Goal: Transaction & Acquisition: Book appointment/travel/reservation

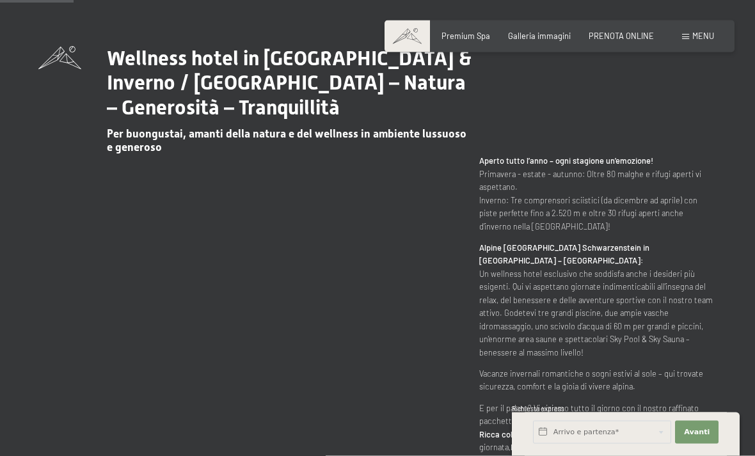
scroll to position [488, 0]
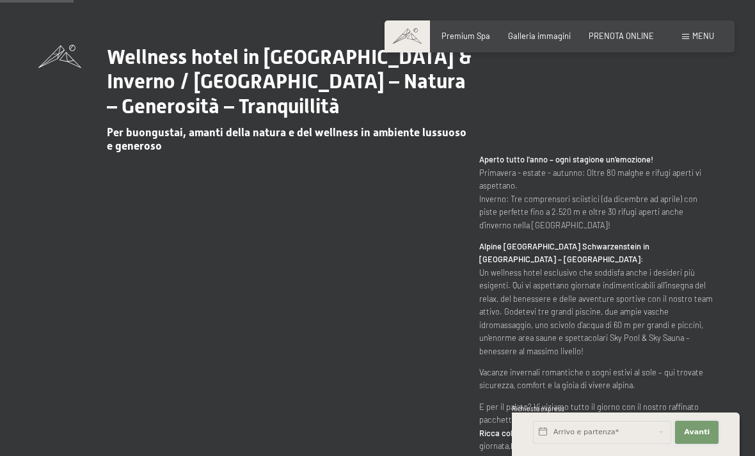
click at [706, 444] on button "Avanti Nascondere i campi dell'indirizzo" at bounding box center [697, 432] width 44 height 23
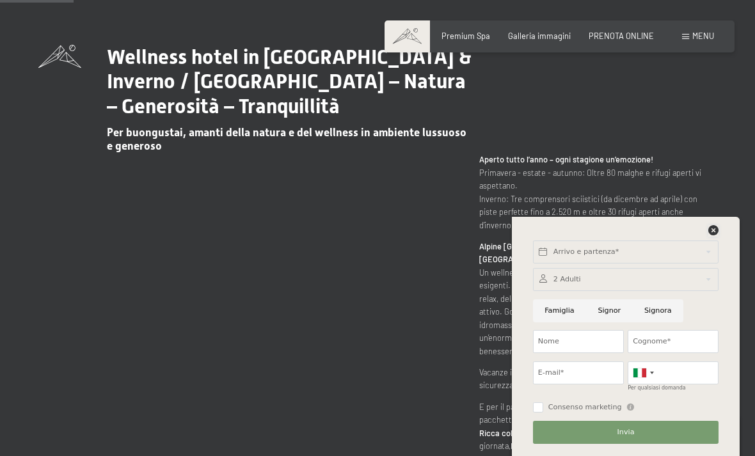
click at [711, 235] on icon at bounding box center [713, 230] width 10 height 10
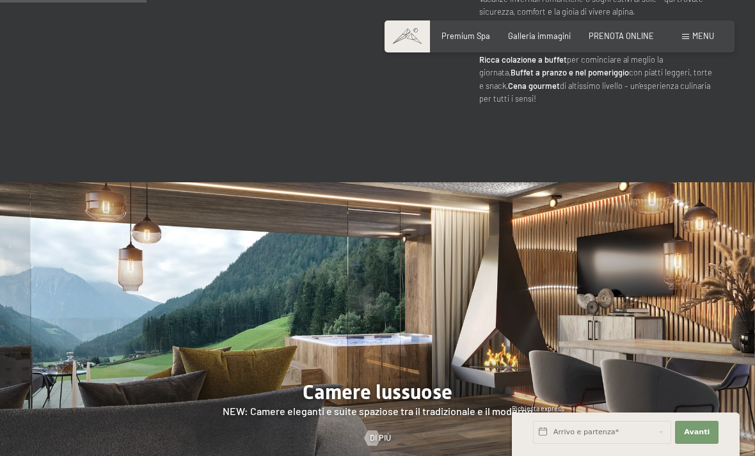
scroll to position [0, 0]
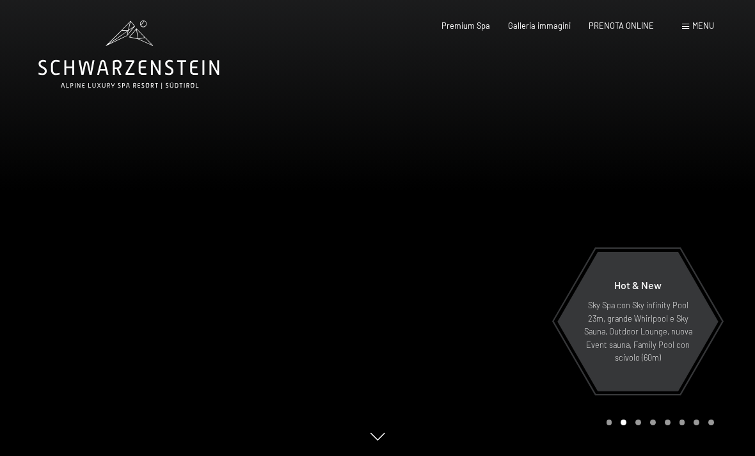
click at [698, 29] on span "Menu" at bounding box center [703, 25] width 22 height 10
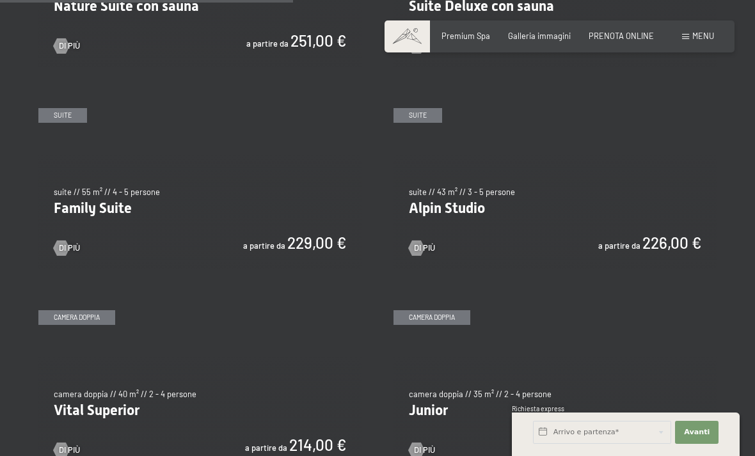
scroll to position [1218, 0]
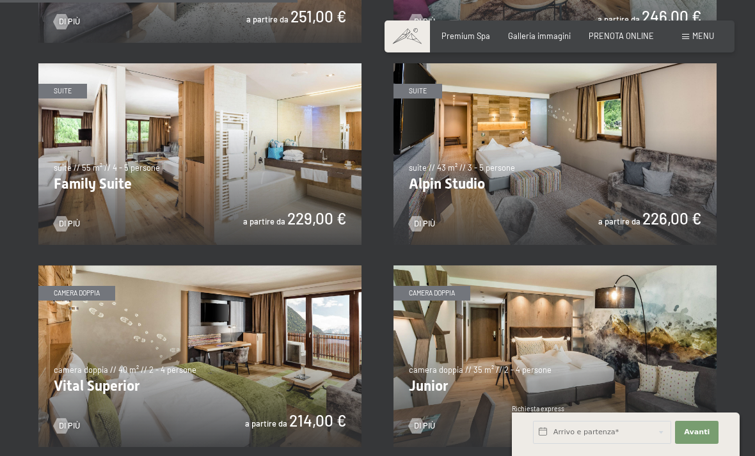
click at [742, 154] on div "✓ tutte le categorie ✓ suite ✓ camera doppia ✓ camera singola tutte le categori…" at bounding box center [377, 126] width 755 height 1454
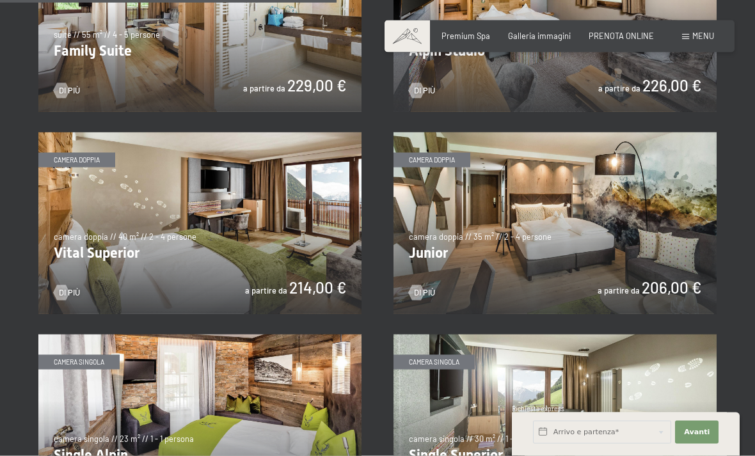
scroll to position [1432, 0]
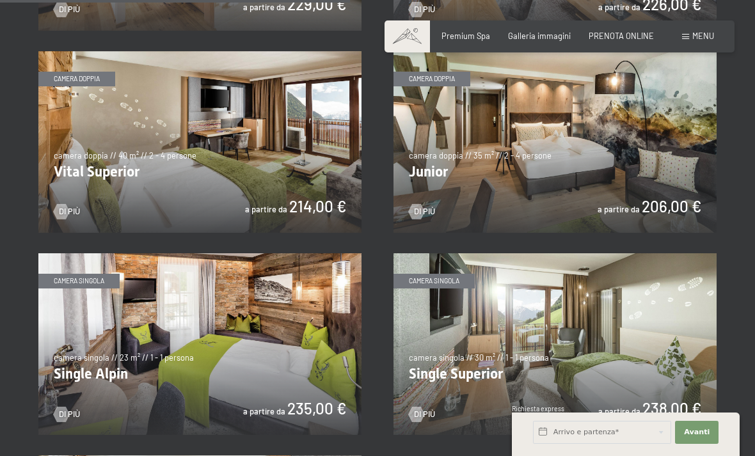
click at [657, 132] on img at bounding box center [554, 142] width 323 height 182
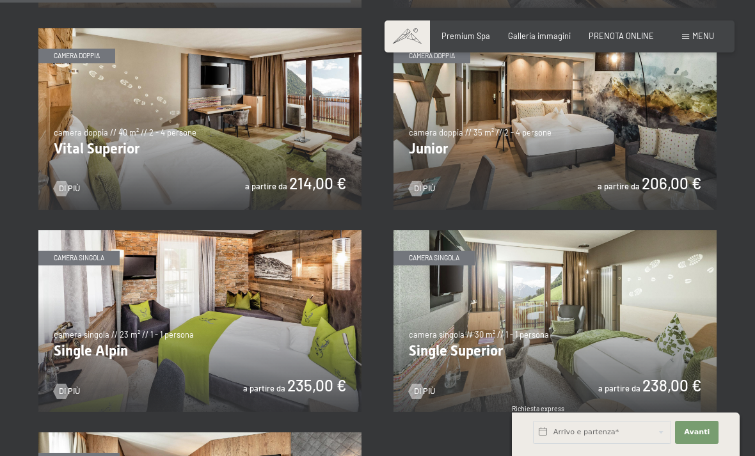
scroll to position [1426, 0]
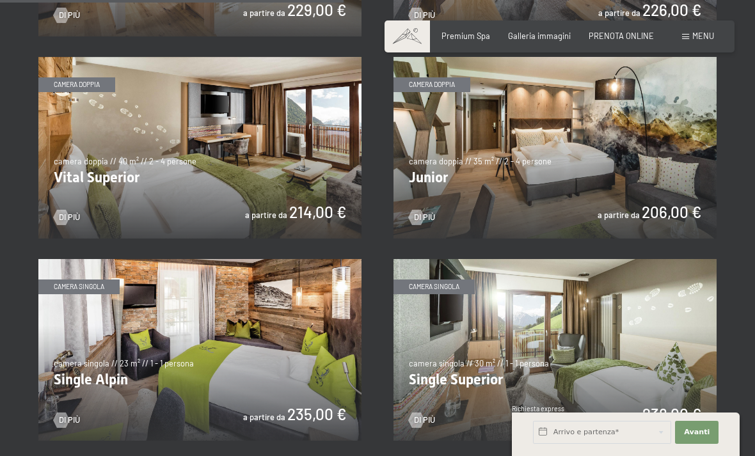
click at [79, 163] on img at bounding box center [199, 148] width 323 height 182
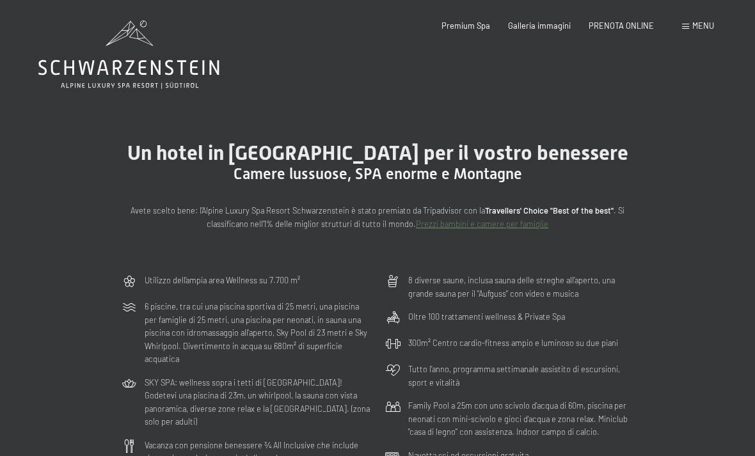
click at [683, 24] on span at bounding box center [685, 27] width 7 height 6
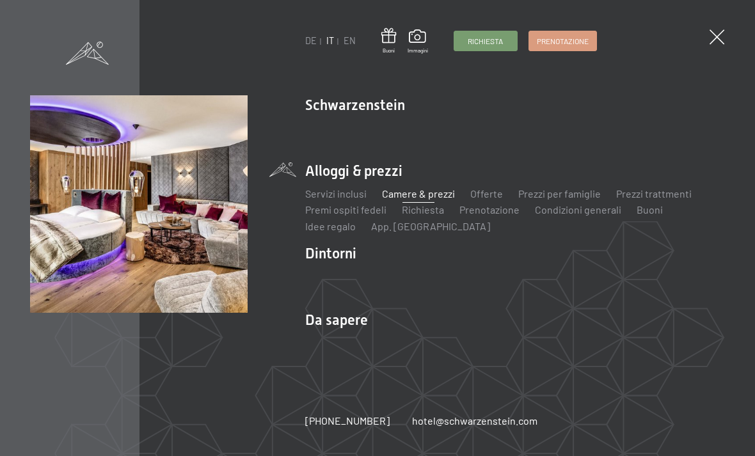
click at [564, 196] on link "Prezzi per famiglie" at bounding box center [559, 193] width 83 height 12
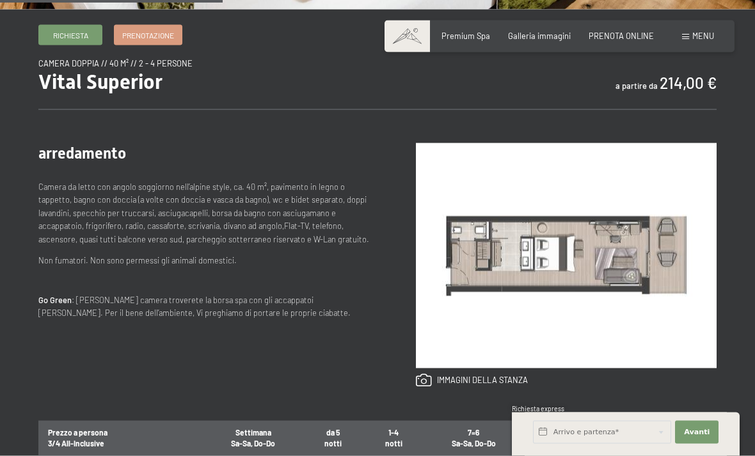
scroll to position [407, 0]
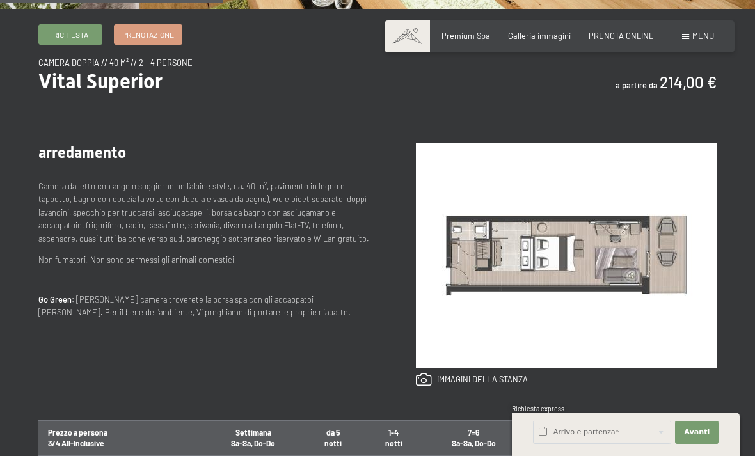
click at [612, 241] on img at bounding box center [566, 255] width 301 height 225
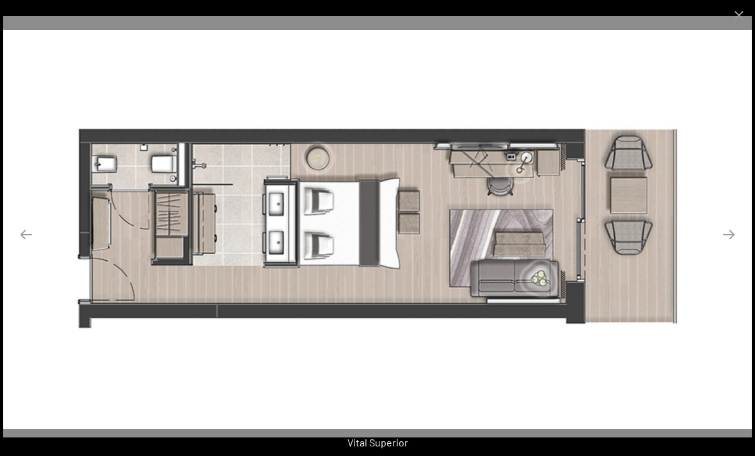
click at [727, 247] on button "Next slide" at bounding box center [728, 234] width 27 height 25
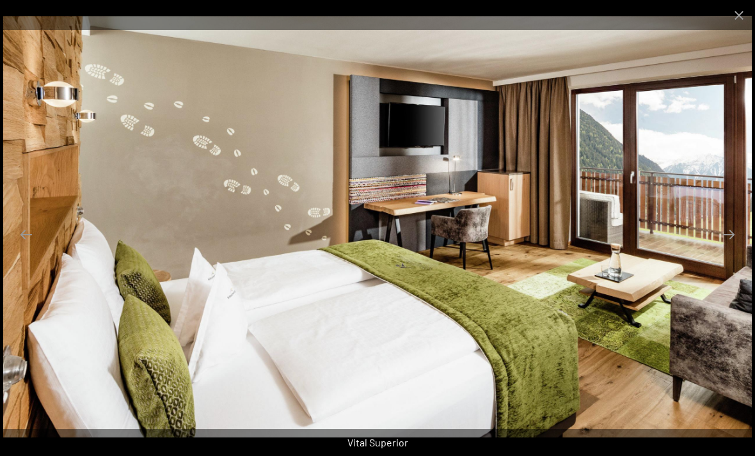
click at [727, 247] on button "Next slide" at bounding box center [728, 234] width 27 height 25
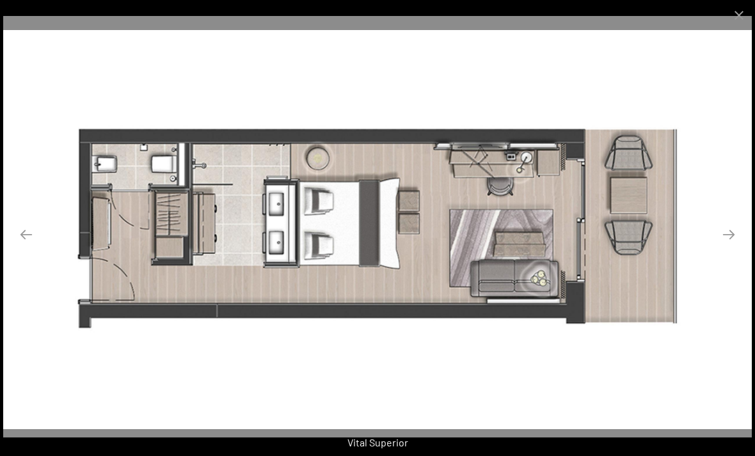
click at [32, 244] on button "Previous slide" at bounding box center [26, 234] width 27 height 25
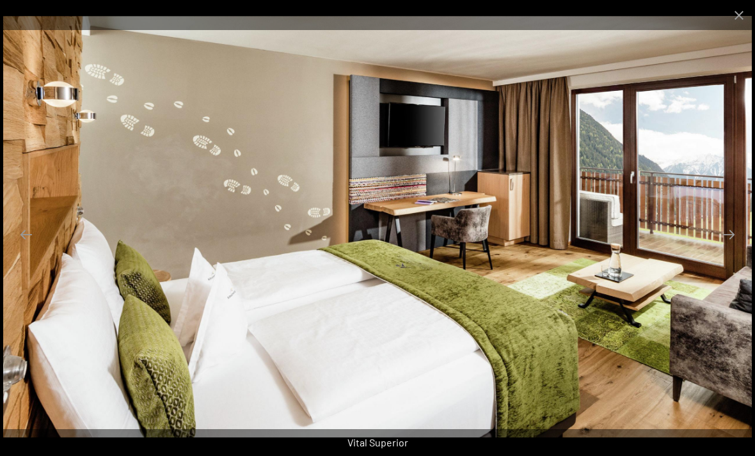
click at [729, 20] on button "Close gallery" at bounding box center [739, 15] width 32 height 30
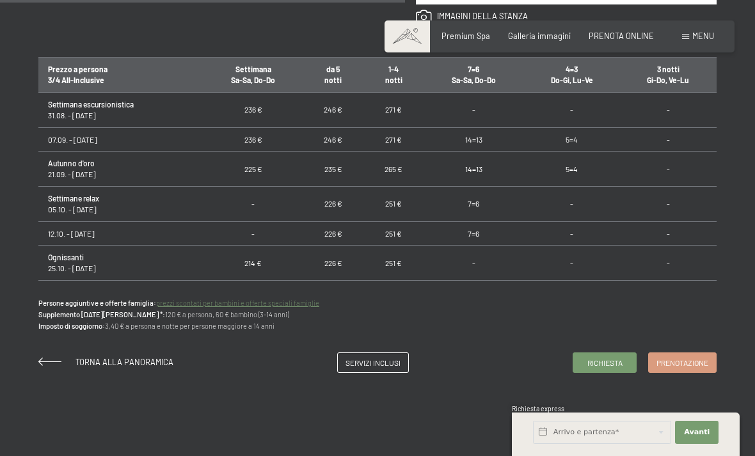
scroll to position [0, 0]
click at [643, 180] on td "-" at bounding box center [668, 169] width 97 height 35
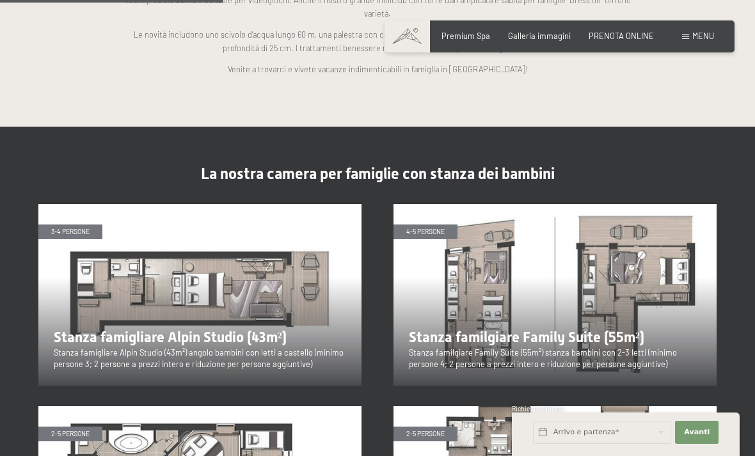
scroll to position [1234, 0]
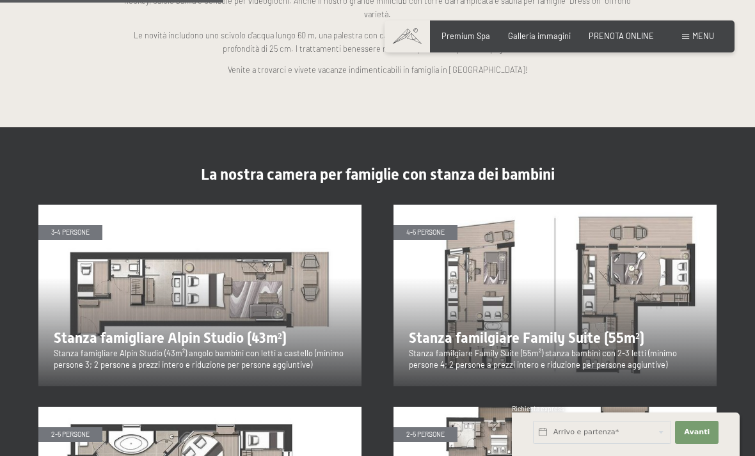
click at [168, 262] on img at bounding box center [199, 296] width 323 height 182
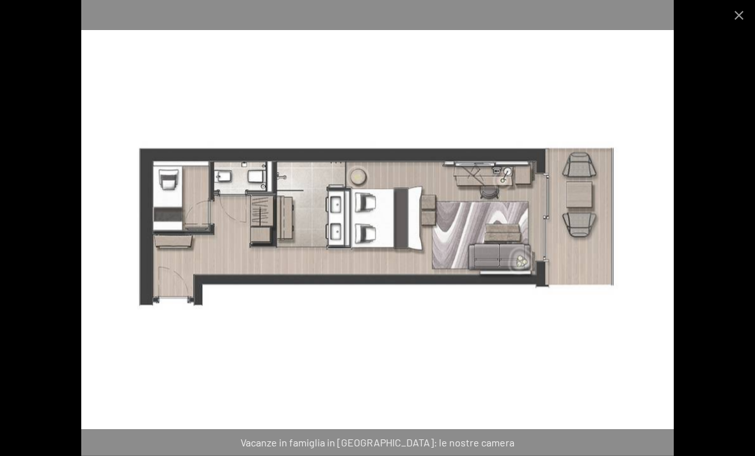
click at [729, 22] on button "Close gallery" at bounding box center [739, 15] width 32 height 30
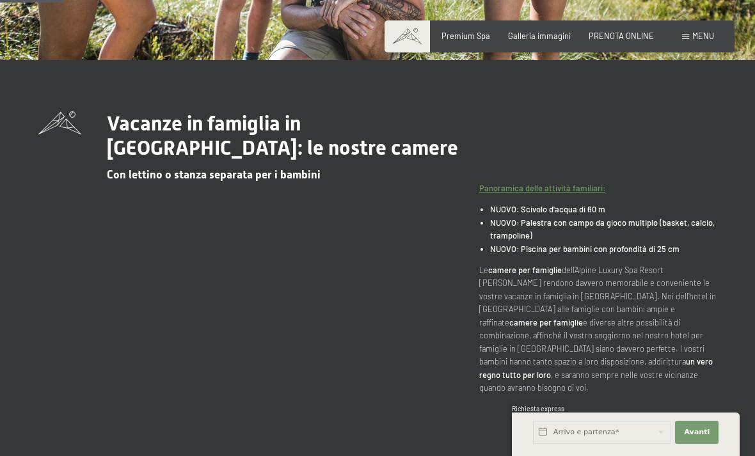
scroll to position [355, 0]
click at [692, 39] on span "Menu" at bounding box center [703, 36] width 22 height 10
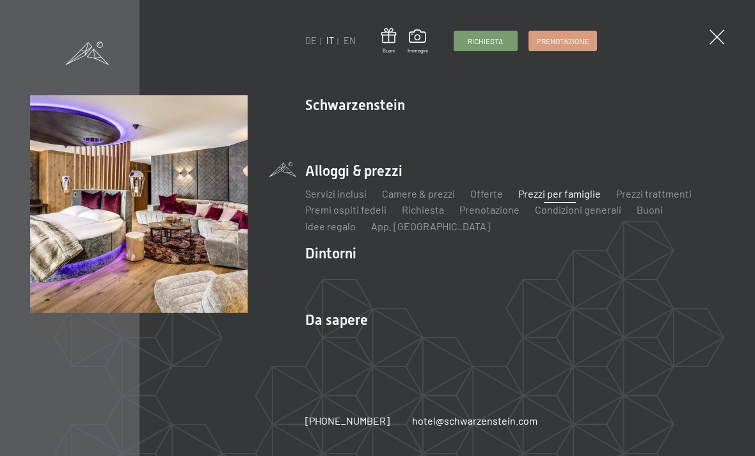
click at [416, 189] on link "Camere & prezzi" at bounding box center [418, 193] width 73 height 12
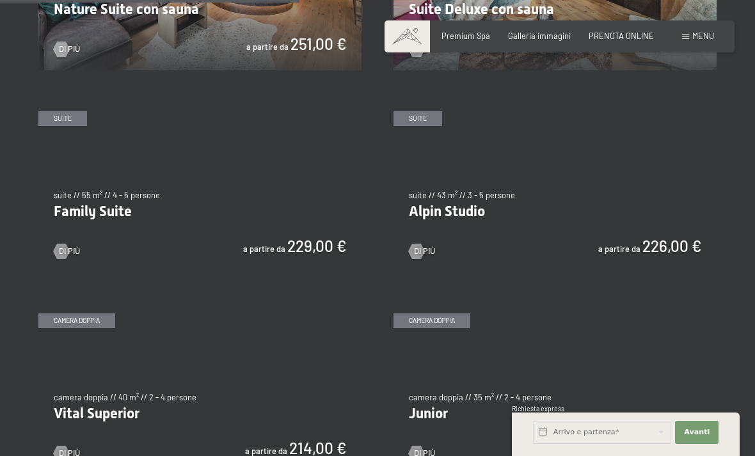
scroll to position [1185, 0]
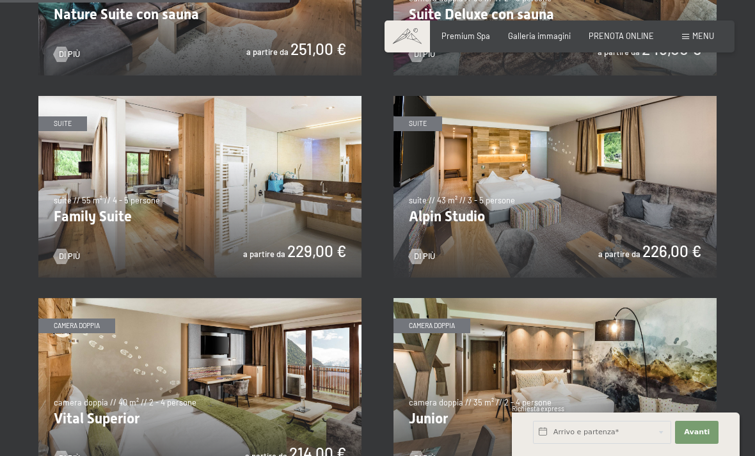
click at [527, 185] on img at bounding box center [554, 187] width 323 height 182
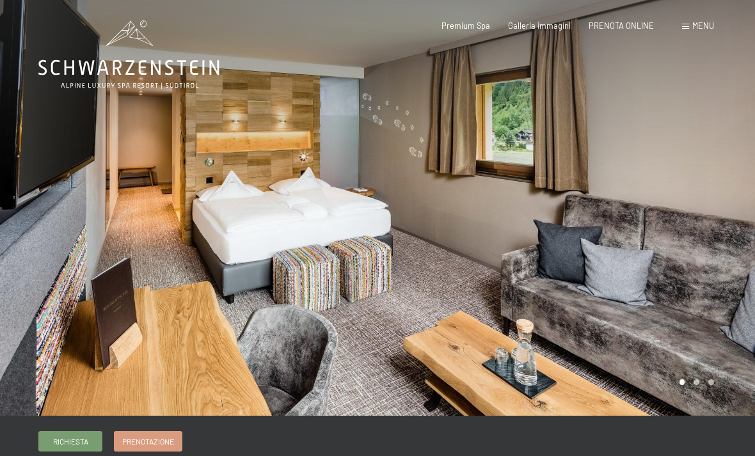
scroll to position [6, 0]
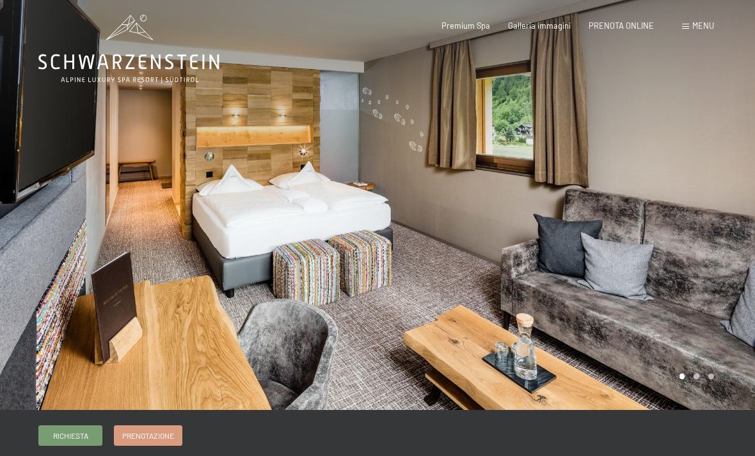
click at [696, 383] on div at bounding box center [565, 202] width 377 height 416
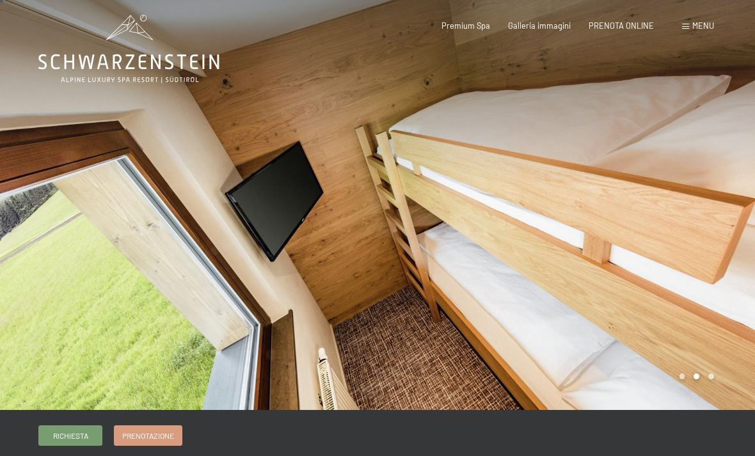
click at [719, 379] on div at bounding box center [565, 202] width 377 height 416
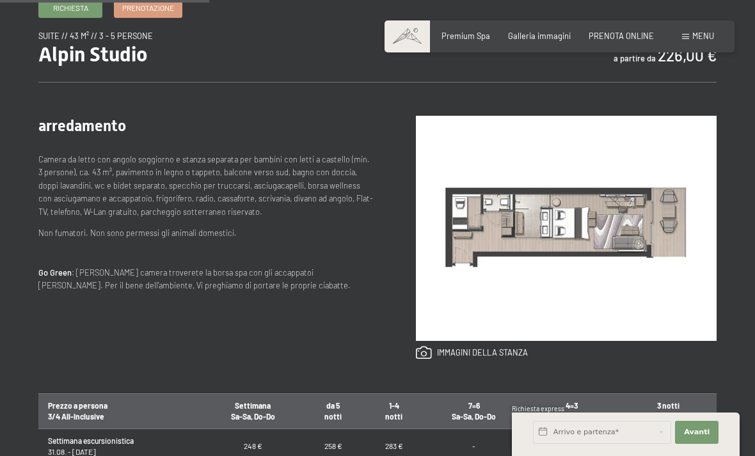
scroll to position [365, 0]
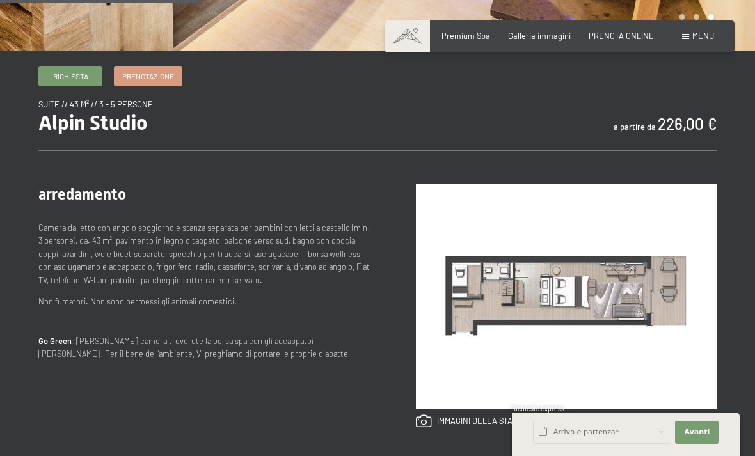
click at [476, 364] on img at bounding box center [566, 296] width 301 height 225
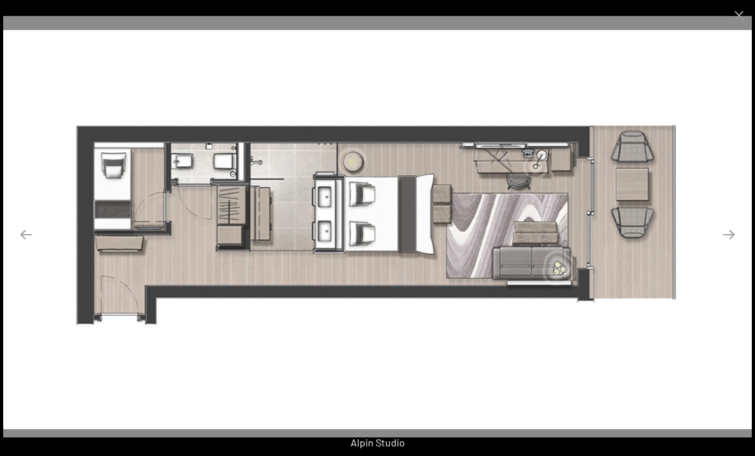
click at [722, 247] on button "Next slide" at bounding box center [728, 234] width 27 height 25
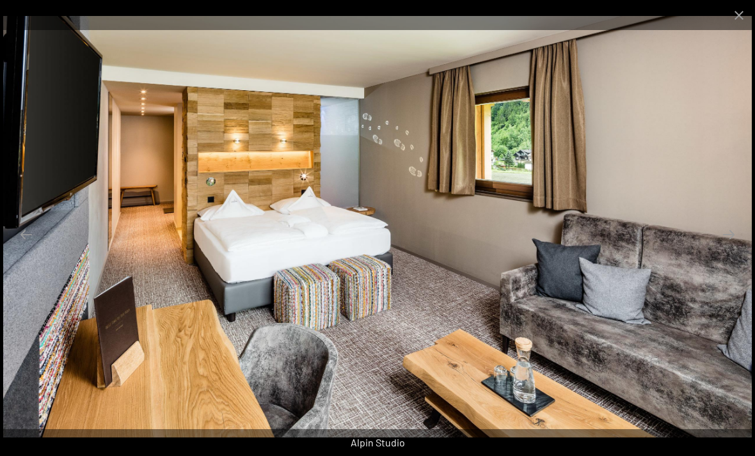
click at [731, 247] on button "Next slide" at bounding box center [728, 234] width 27 height 25
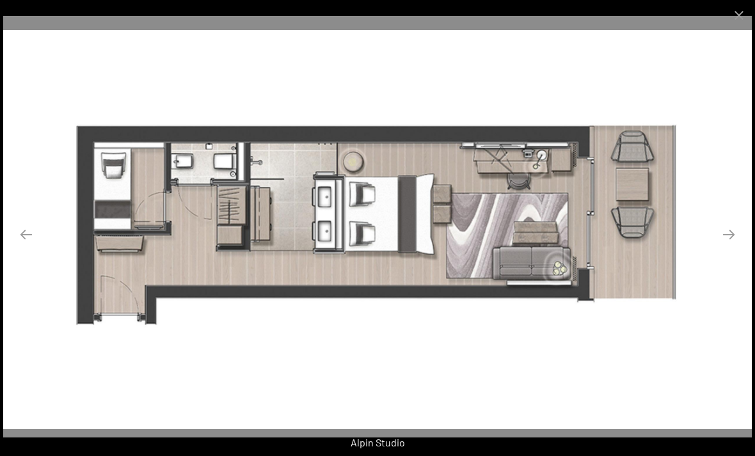
click at [736, 11] on button "Close gallery" at bounding box center [739, 15] width 32 height 30
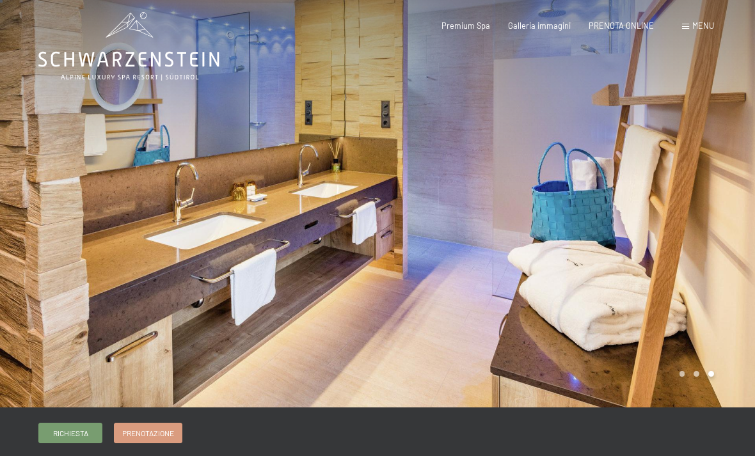
scroll to position [0, 0]
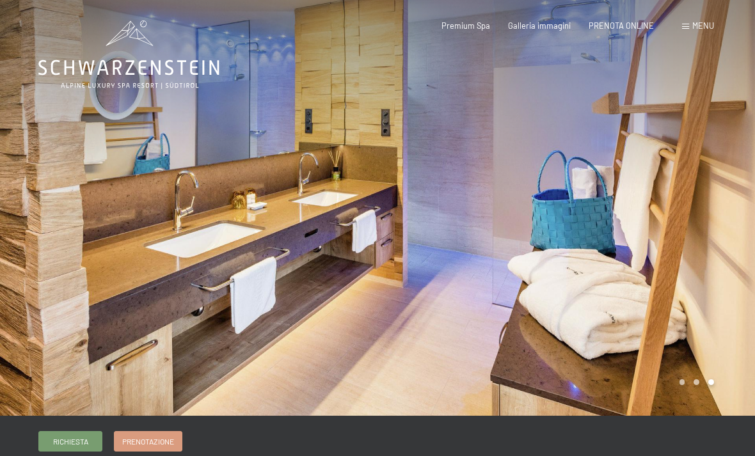
click at [688, 29] on div "Menu" at bounding box center [698, 26] width 32 height 12
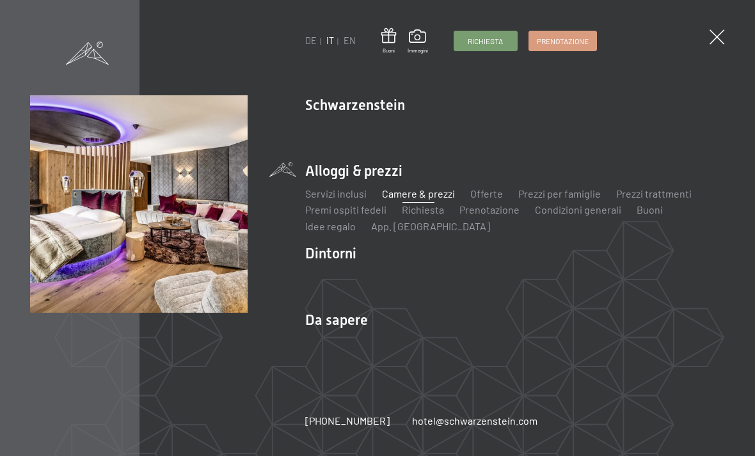
click at [417, 200] on link "Camere & prezzi" at bounding box center [418, 193] width 73 height 12
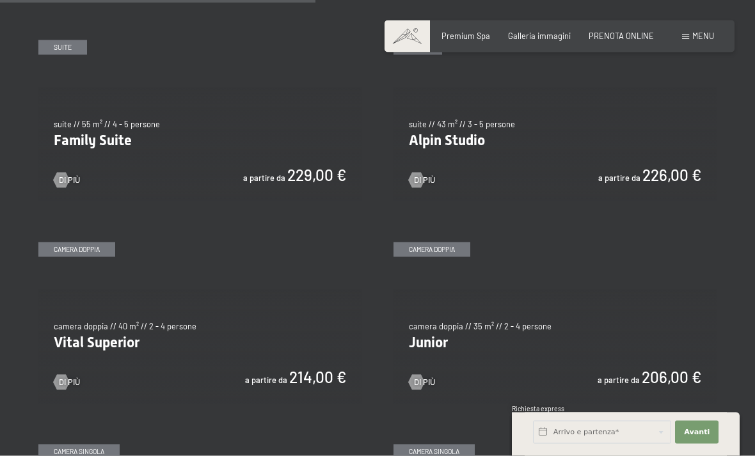
scroll to position [1299, 0]
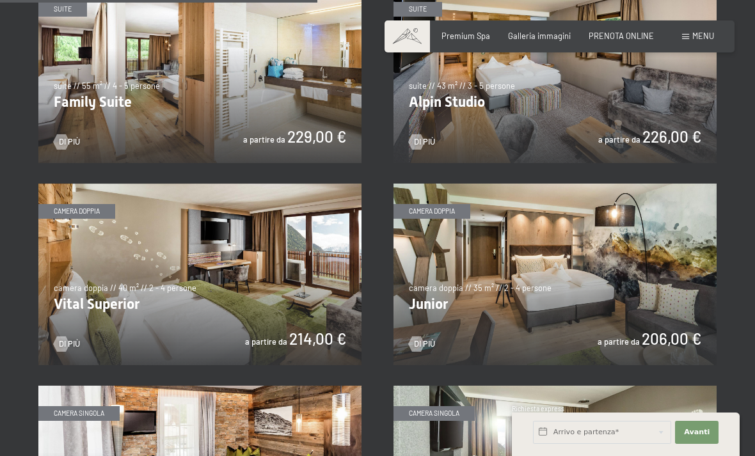
click at [116, 285] on img at bounding box center [199, 275] width 323 height 182
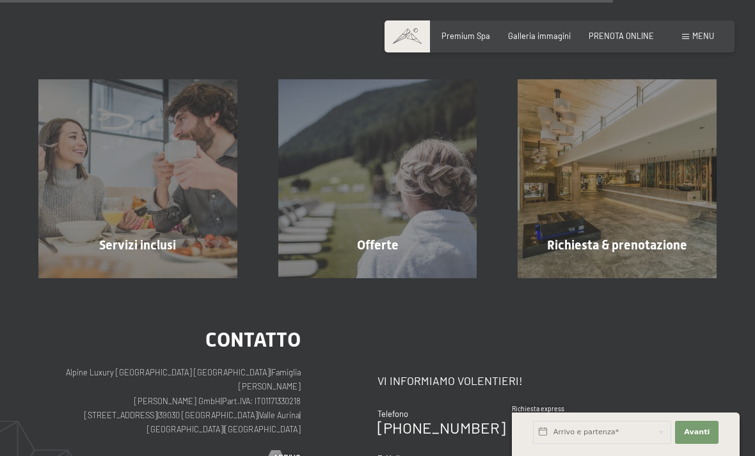
scroll to position [1166, 0]
click at [132, 267] on span "mostra altro" at bounding box center [140, 273] width 56 height 12
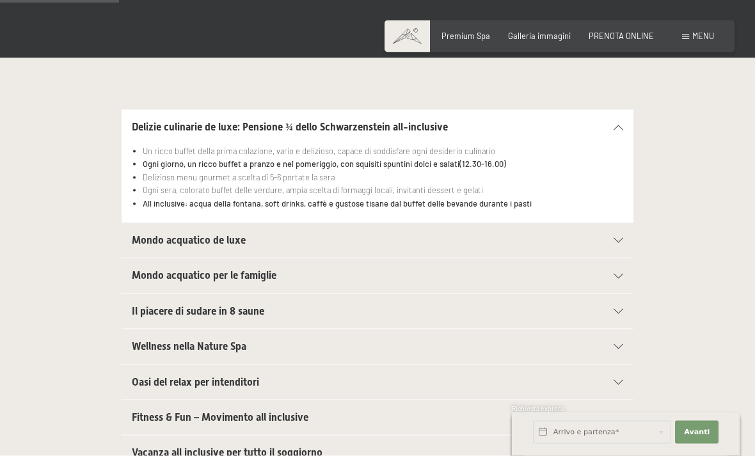
scroll to position [302, 0]
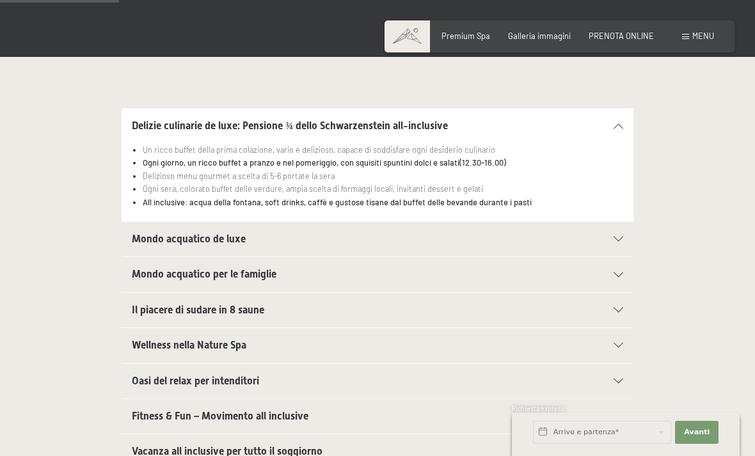
click at [166, 238] on span "Mondo acquatico de luxe" at bounding box center [189, 239] width 114 height 12
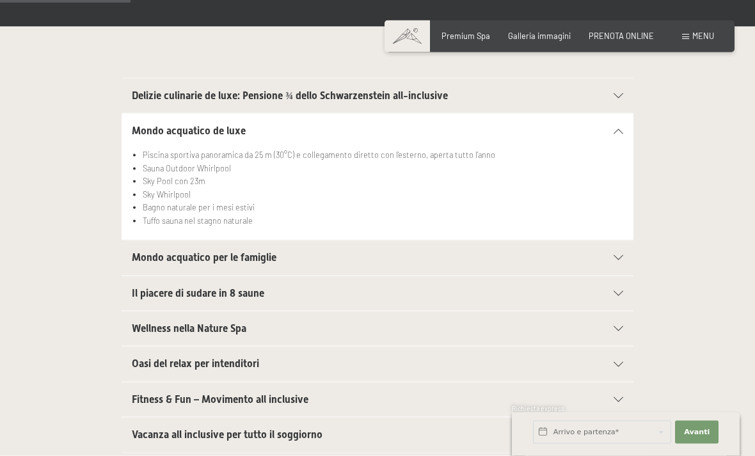
scroll to position [333, 0]
click at [155, 253] on span "Mondo acquatico per le famiglie" at bounding box center [204, 257] width 145 height 12
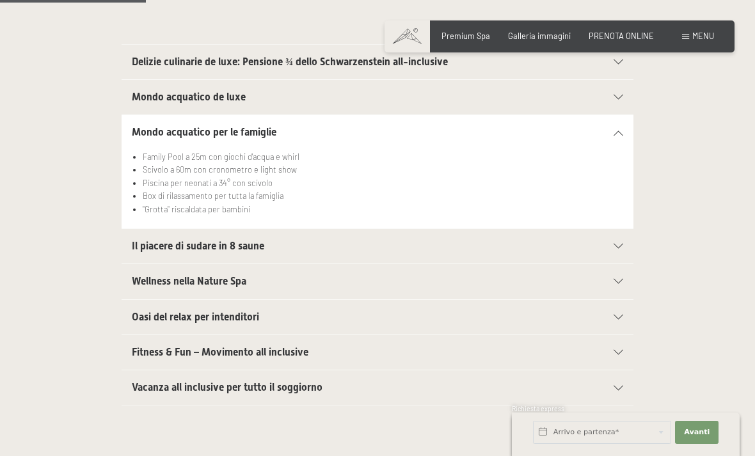
scroll to position [370, 0]
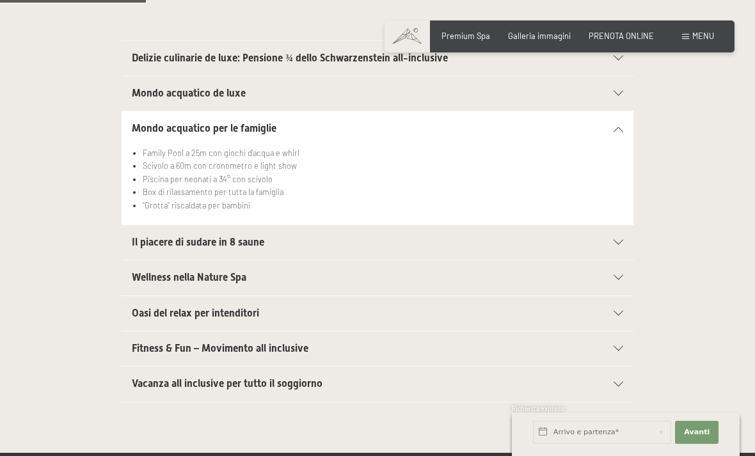
click at [181, 244] on span "Il piacere di sudare in 8 saune" at bounding box center [198, 242] width 132 height 12
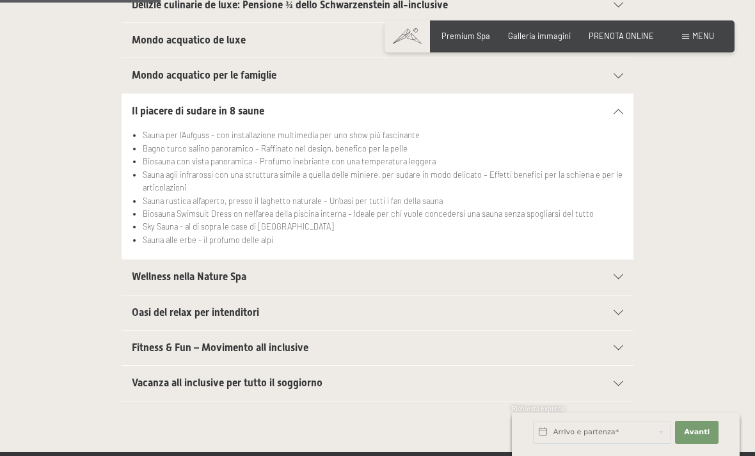
scroll to position [427, 0]
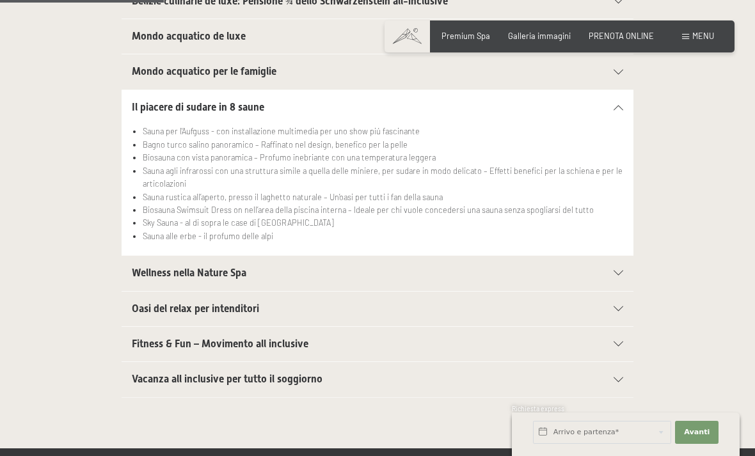
click at [163, 268] on span "Wellness nella Nature Spa" at bounding box center [189, 273] width 115 height 12
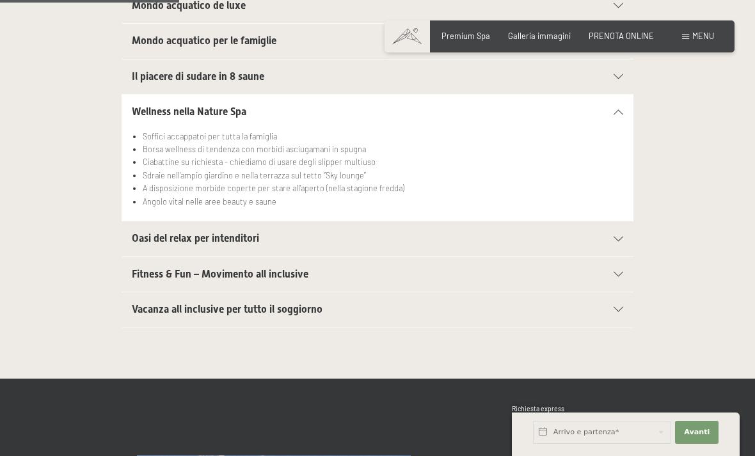
scroll to position [458, 0]
click at [116, 230] on div "Oasi del relax per intenditori Lounge della quiete “Fuoco” - atmosfera mistica …" at bounding box center [377, 238] width 678 height 36
click at [173, 247] on div "Oasi del relax per intenditori" at bounding box center [377, 238] width 491 height 35
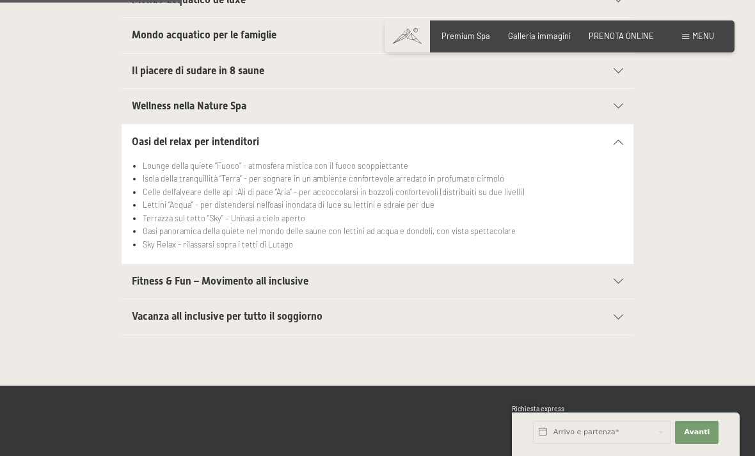
scroll to position [465, 0]
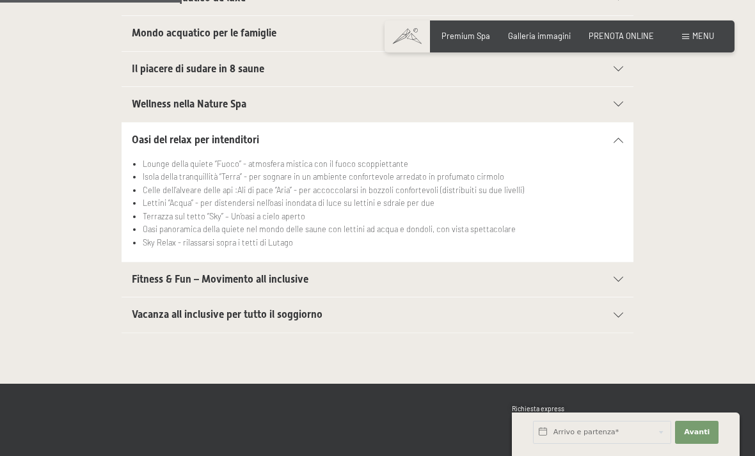
click at [180, 278] on span "Fitness & Fun – Movimento all inclusive" at bounding box center [220, 279] width 177 height 12
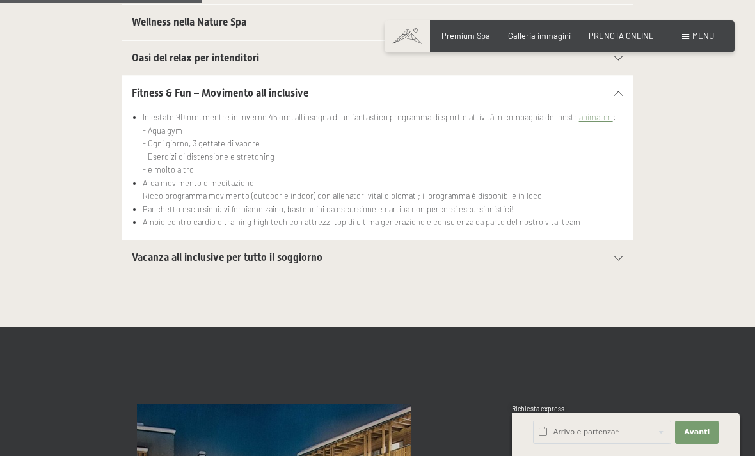
scroll to position [517, 0]
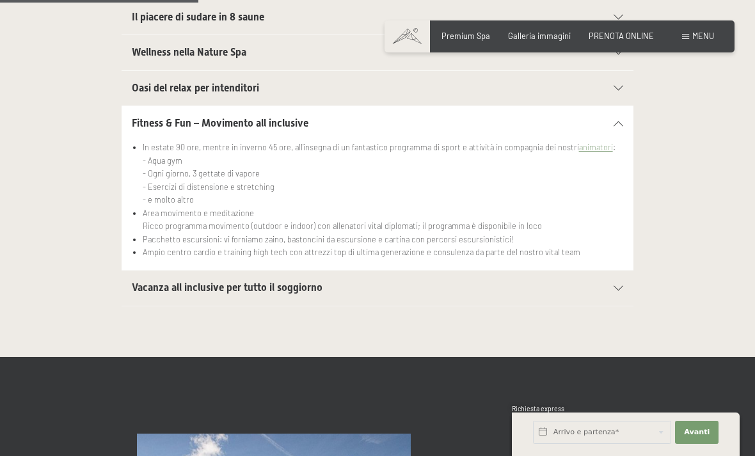
click at [161, 287] on span "Vacanza all inclusive per tutto il soggiorno" at bounding box center [227, 288] width 191 height 12
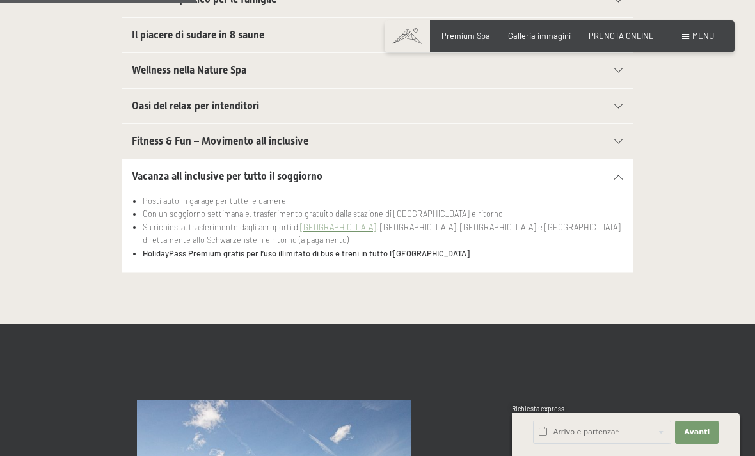
scroll to position [500, 0]
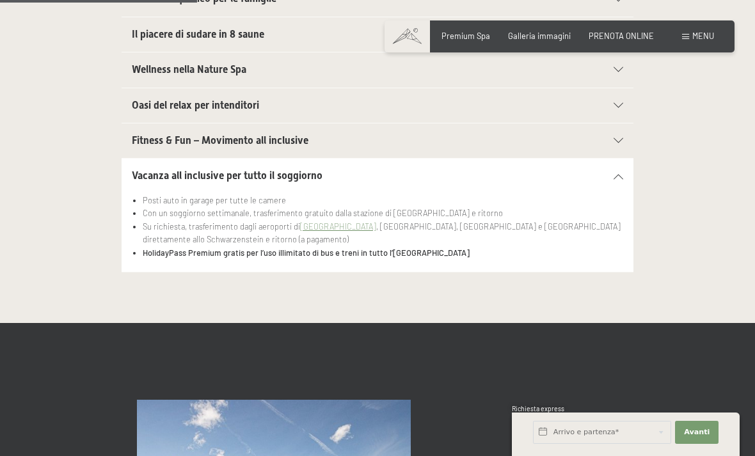
click at [157, 170] on span "Vacanza all inclusive per tutto il soggiorno" at bounding box center [227, 176] width 191 height 12
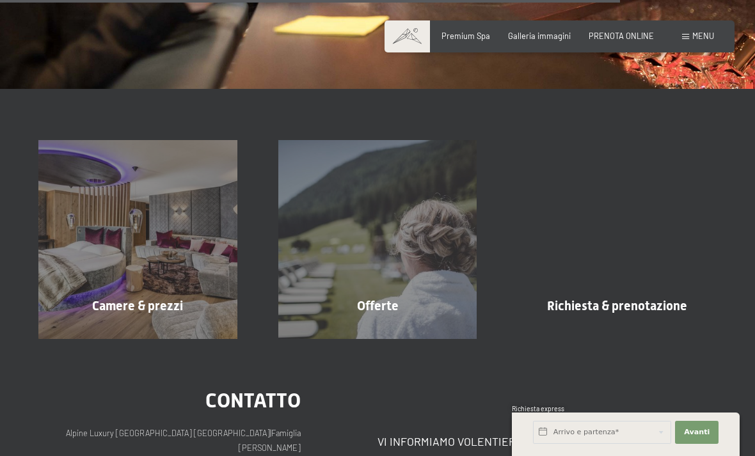
scroll to position [1567, 0]
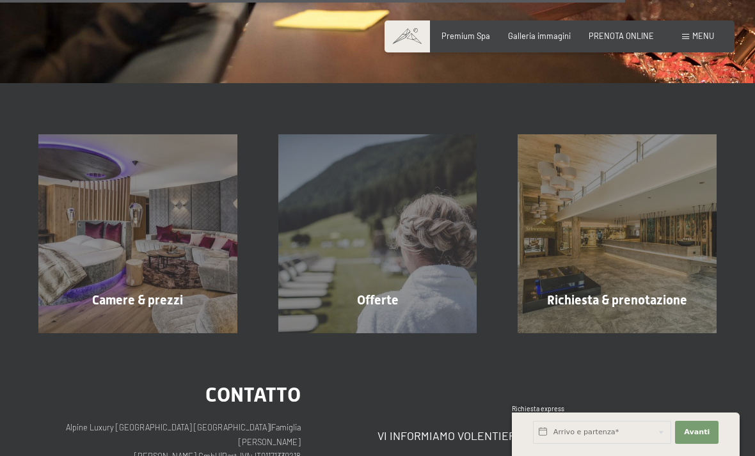
click at [383, 283] on div "Offerte mostra altro" at bounding box center [378, 233] width 240 height 199
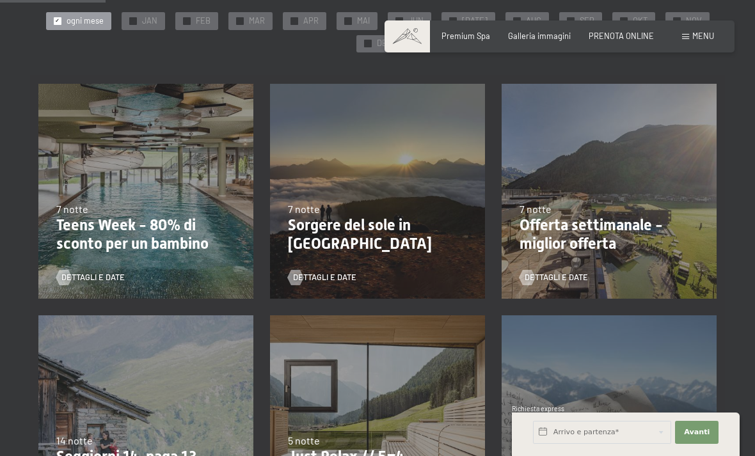
scroll to position [238, 0]
click at [132, 237] on p "Teens Week - 80% di sconto per un bambino" at bounding box center [145, 235] width 179 height 37
click at [88, 280] on span "Dettagli e Date" at bounding box center [92, 279] width 63 height 12
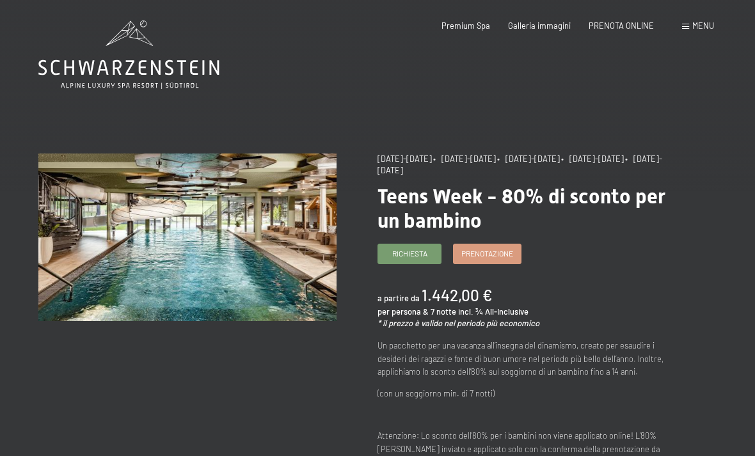
click at [624, 30] on div "Premium Spa Galleria immagini PRENOTA ONLINE" at bounding box center [538, 26] width 267 height 12
click at [689, 31] on div "Menu" at bounding box center [698, 26] width 32 height 12
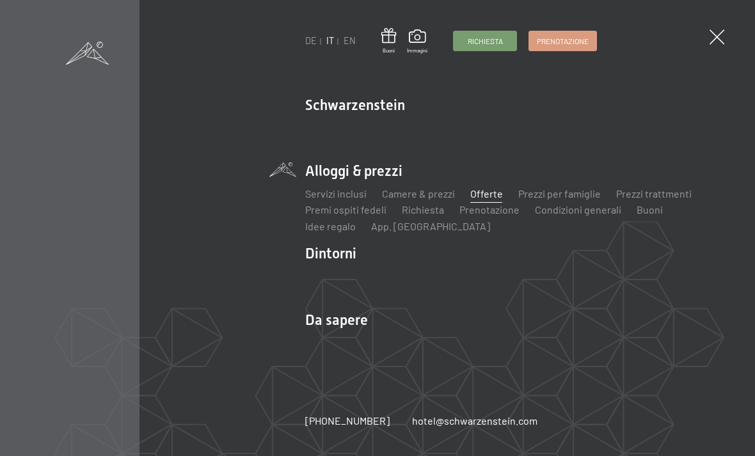
click at [710, 44] on div "DE IT EN Buoni Immagini Richiesta Prenotazione DE IT EN Schwarzenstein Novità a…" at bounding box center [377, 228] width 755 height 456
click at [715, 33] on span at bounding box center [717, 36] width 15 height 15
